Goal: Task Accomplishment & Management: Complete application form

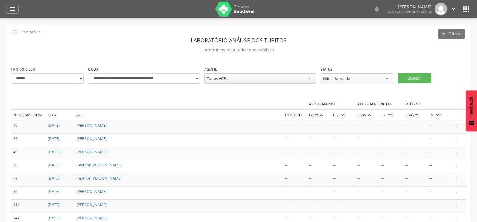
select select "**********"
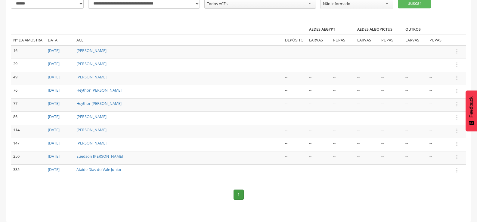
scroll to position [75, 0]
click at [458, 154] on icon "" at bounding box center [457, 157] width 7 height 7
click at [443, 144] on link "Informar resultado" at bounding box center [436, 148] width 48 height 8
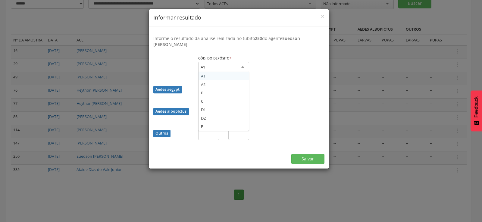
click at [228, 66] on div "A1" at bounding box center [223, 67] width 51 height 11
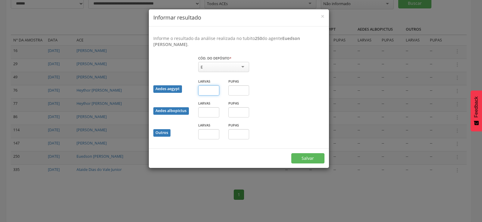
click at [204, 93] on input "text" at bounding box center [208, 90] width 21 height 10
type input "*"
click at [241, 88] on input "text" at bounding box center [238, 90] width 21 height 10
type input "*"
click at [302, 156] on button "Salvar" at bounding box center [307, 159] width 33 height 10
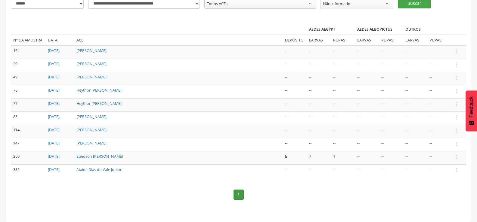
click at [418, 4] on button "Buscar" at bounding box center [414, 3] width 33 height 10
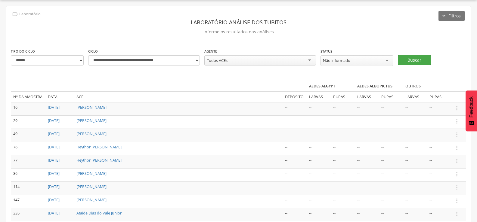
scroll to position [62, 0]
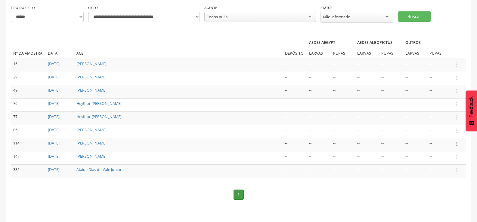
click at [455, 142] on icon "" at bounding box center [457, 144] width 7 height 7
click at [443, 132] on link "Informar resultado" at bounding box center [436, 134] width 48 height 8
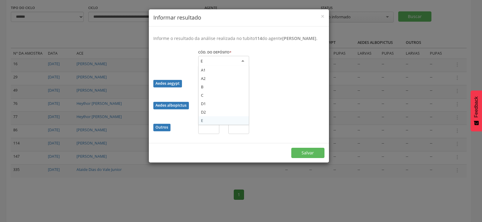
click at [240, 64] on div "E" at bounding box center [223, 61] width 51 height 11
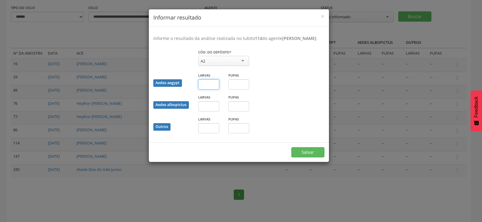
click at [213, 90] on input "text" at bounding box center [208, 84] width 21 height 10
type input "*"
click at [236, 90] on input "text" at bounding box center [238, 84] width 21 height 10
type input "*"
click at [310, 156] on button "Salvar" at bounding box center [307, 152] width 33 height 10
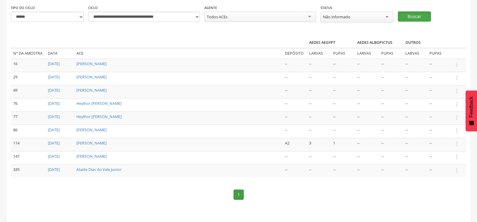
click at [417, 14] on button "Buscar" at bounding box center [414, 16] width 33 height 10
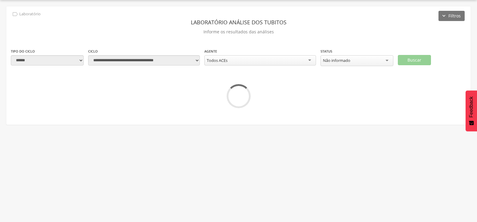
scroll to position [48, 0]
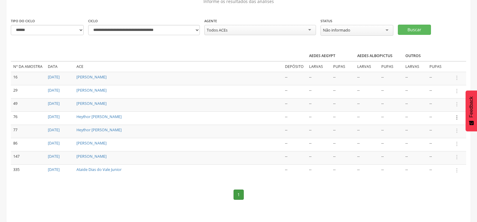
click at [457, 118] on icon "" at bounding box center [457, 117] width 7 height 7
click at [446, 105] on link "Informar resultado" at bounding box center [436, 108] width 48 height 8
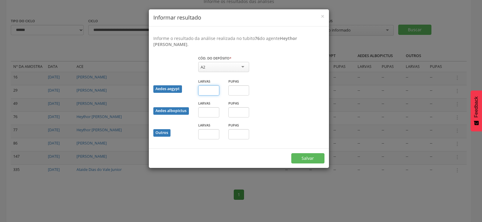
click at [211, 89] on input "text" at bounding box center [208, 90] width 21 height 10
type input "*"
click at [303, 156] on button "Salvar" at bounding box center [307, 159] width 33 height 10
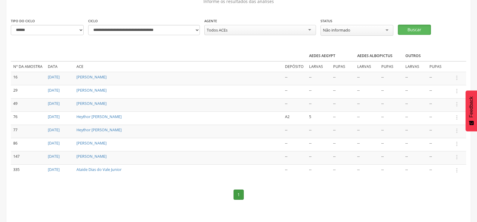
click at [418, 29] on button "Buscar" at bounding box center [414, 30] width 33 height 10
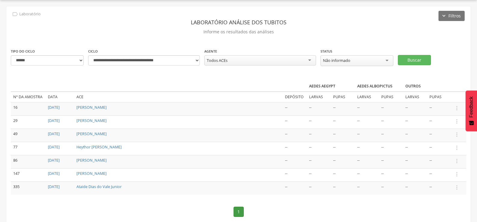
scroll to position [35, 0]
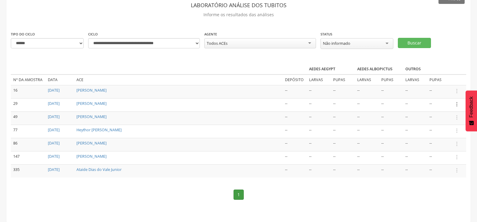
click at [458, 101] on icon "" at bounding box center [457, 104] width 7 height 7
click at [449, 93] on link "Informar resultado" at bounding box center [436, 95] width 48 height 8
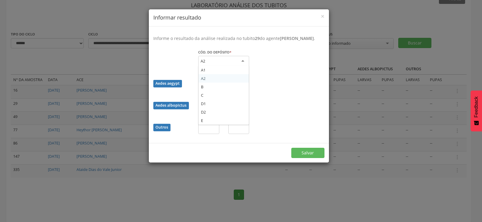
click at [241, 66] on div "A2" at bounding box center [223, 61] width 51 height 11
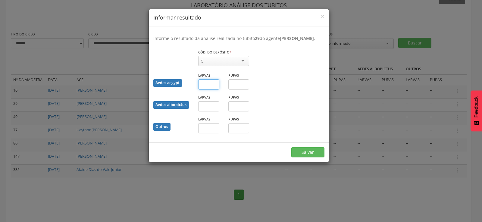
click at [207, 90] on input "text" at bounding box center [208, 84] width 21 height 10
type input "*"
click at [306, 158] on button "Salvar" at bounding box center [307, 152] width 33 height 10
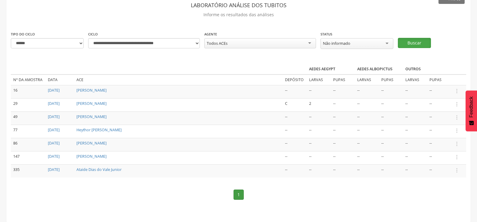
click at [414, 41] on button "Buscar" at bounding box center [414, 43] width 33 height 10
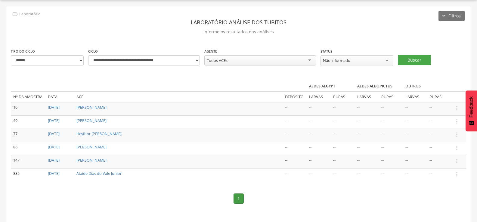
scroll to position [22, 0]
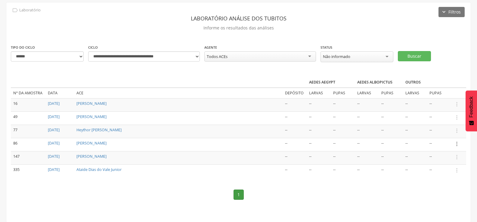
click at [458, 142] on icon "" at bounding box center [457, 144] width 7 height 7
click at [446, 131] on link "Informar resultado" at bounding box center [436, 134] width 48 height 8
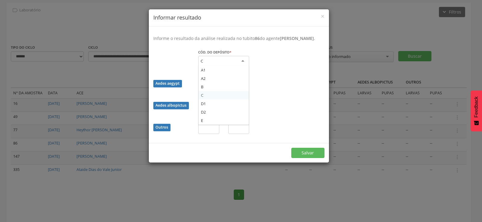
click at [234, 64] on div "C" at bounding box center [223, 61] width 51 height 11
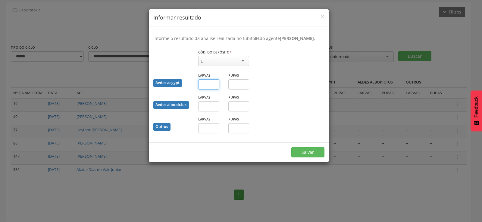
click at [211, 90] on input "text" at bounding box center [208, 84] width 21 height 10
type input "**"
click at [307, 158] on button "Salvar" at bounding box center [307, 152] width 33 height 10
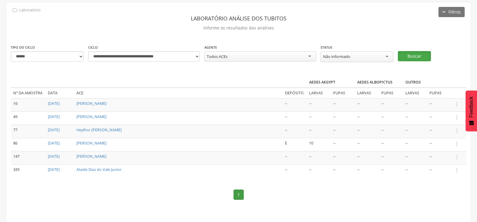
click at [413, 53] on button "Buscar" at bounding box center [414, 56] width 33 height 10
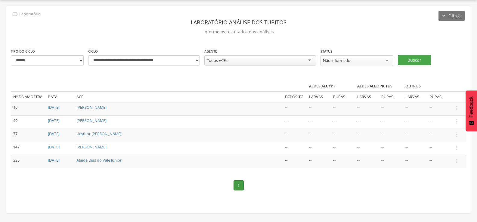
scroll to position [0, 0]
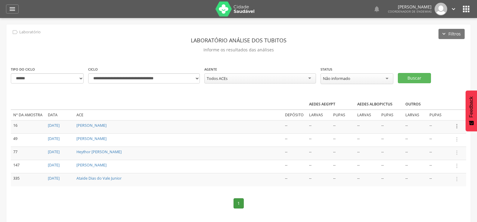
click at [455, 125] on icon "" at bounding box center [457, 126] width 7 height 7
click at [448, 114] on link "Informar resultado" at bounding box center [436, 117] width 48 height 8
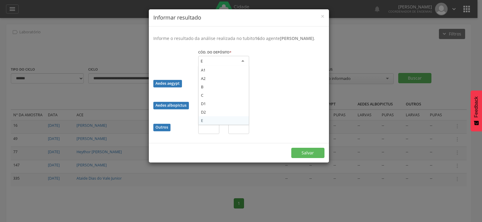
click at [225, 65] on div "E" at bounding box center [223, 61] width 51 height 11
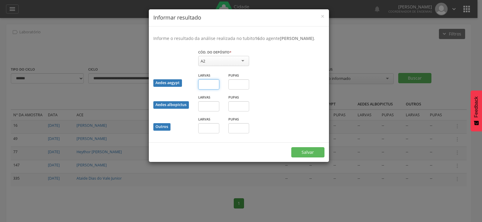
click at [206, 90] on input "text" at bounding box center [208, 84] width 21 height 10
type input "*"
click at [306, 157] on button "Salvar" at bounding box center [307, 152] width 33 height 10
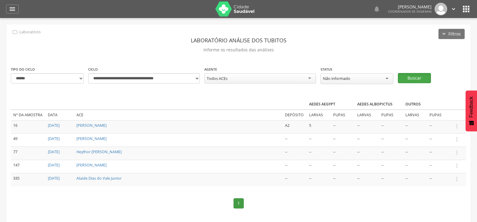
click at [414, 76] on button "Buscar" at bounding box center [414, 78] width 33 height 10
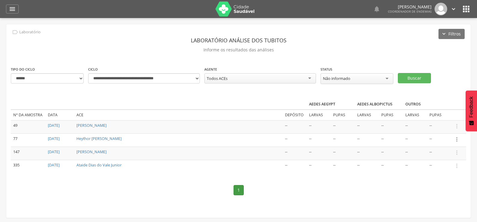
click at [458, 138] on icon "" at bounding box center [457, 139] width 7 height 7
click at [445, 128] on link "Informar resultado" at bounding box center [436, 130] width 48 height 8
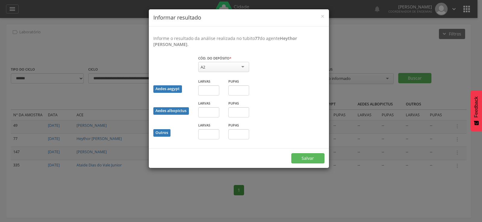
click at [234, 66] on div "A2" at bounding box center [223, 67] width 51 height 10
click at [210, 91] on input "text" at bounding box center [208, 90] width 21 height 10
type input "*"
click at [233, 93] on input "text" at bounding box center [238, 90] width 21 height 10
type input "*"
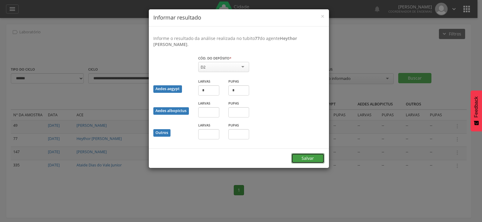
click at [308, 156] on button "Salvar" at bounding box center [307, 159] width 33 height 10
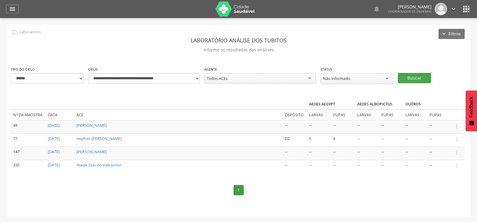
click at [419, 76] on button "Buscar" at bounding box center [414, 78] width 33 height 10
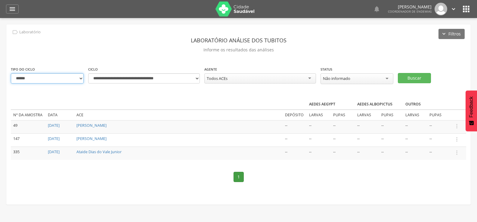
click at [81, 77] on select "**********" at bounding box center [47, 78] width 73 height 10
select select "*"
click at [11, 73] on select "**********" at bounding box center [47, 78] width 73 height 10
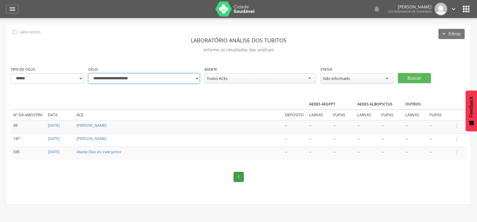
click at [196, 79] on select "**********" at bounding box center [144, 78] width 112 height 10
select select "**********"
click at [88, 73] on select "**********" at bounding box center [144, 78] width 112 height 10
click at [423, 77] on button "Buscar" at bounding box center [414, 78] width 33 height 10
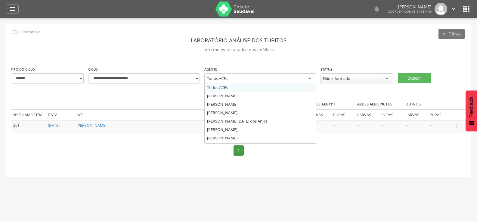
click at [252, 77] on div "Todos ACEs" at bounding box center [260, 78] width 112 height 11
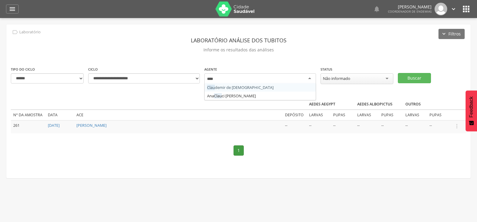
type input "*****"
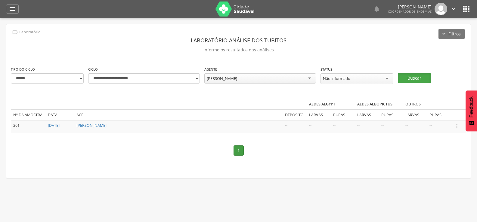
click at [415, 75] on button "Buscar" at bounding box center [414, 78] width 33 height 10
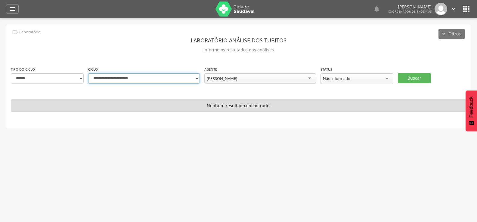
click at [196, 77] on select "**********" at bounding box center [144, 78] width 112 height 10
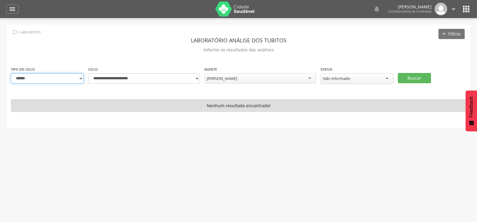
click at [73, 76] on select "**********" at bounding box center [47, 78] width 73 height 10
select select "*"
click at [11, 73] on select "**********" at bounding box center [47, 78] width 73 height 10
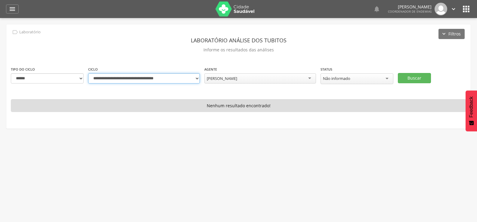
click at [196, 77] on select "**********" at bounding box center [144, 78] width 112 height 10
select select "**********"
click at [88, 73] on select "**********" at bounding box center [144, 78] width 112 height 10
click at [406, 73] on button "Buscar" at bounding box center [414, 78] width 33 height 10
click at [242, 79] on div "[PERSON_NAME]" at bounding box center [260, 78] width 112 height 10
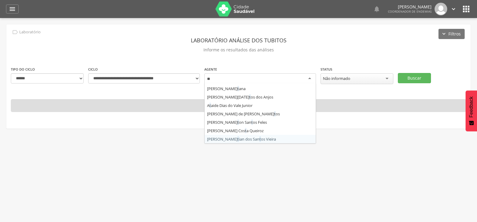
scroll to position [135, 0]
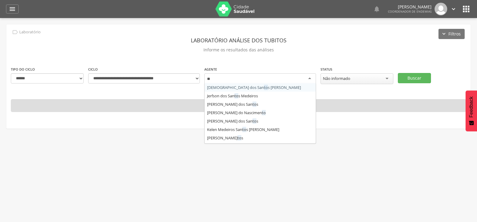
type input "***"
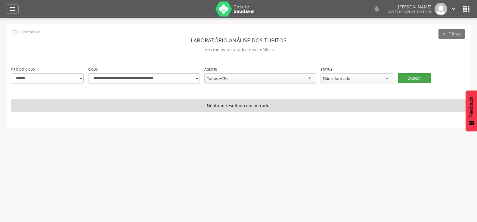
click at [409, 75] on button "Buscar" at bounding box center [414, 78] width 33 height 10
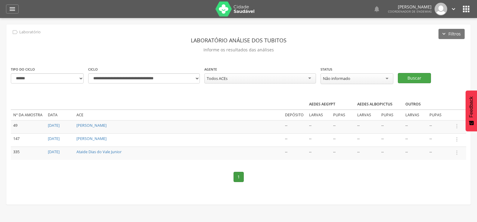
scroll to position [18, 0]
